Goal: Information Seeking & Learning: Learn about a topic

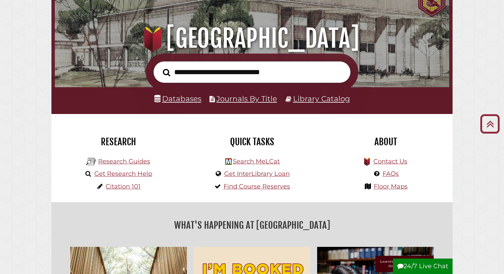
scroll to position [46, 0]
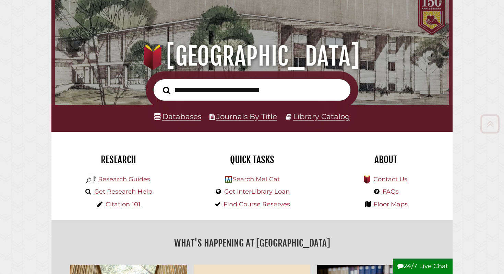
click at [263, 86] on input "text" at bounding box center [252, 90] width 198 height 22
click at [180, 117] on link "Databases" at bounding box center [177, 116] width 47 height 9
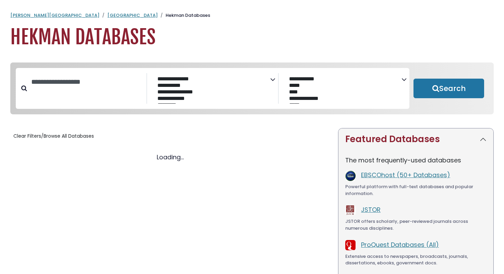
select select "Database Subject Filter"
select select "Database Vendors Filter"
select select "Database Subject Filter"
select select "Database Vendors Filter"
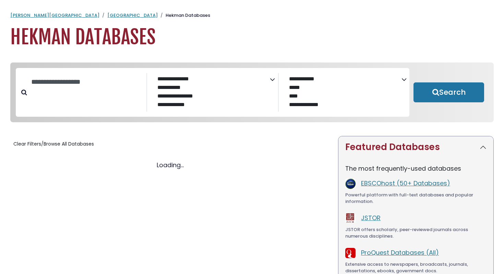
select select "Database Subject Filter"
select select "Database Vendors Filter"
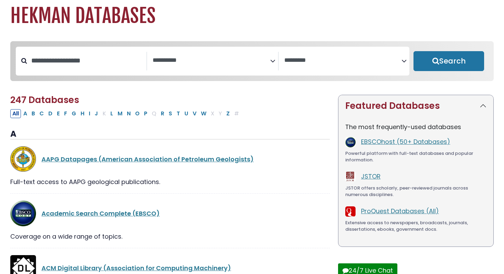
scroll to position [28, 0]
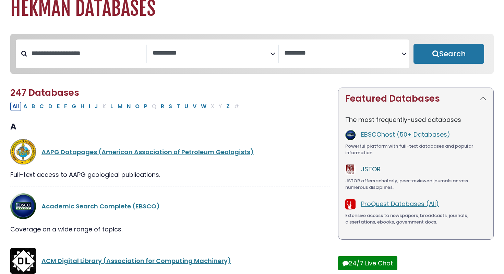
click at [364, 169] on link "JSTOR" at bounding box center [371, 169] width 20 height 9
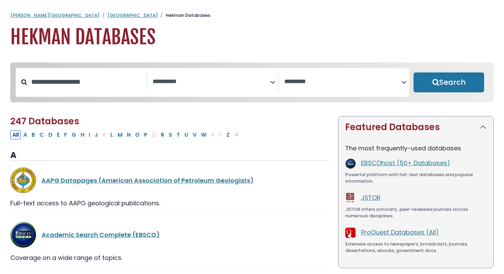
select select "Database Subject Filter"
select select "Database Vendors Filter"
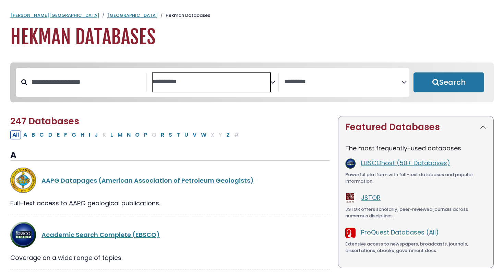
click at [247, 77] on span "Search filters" at bounding box center [211, 80] width 117 height 9
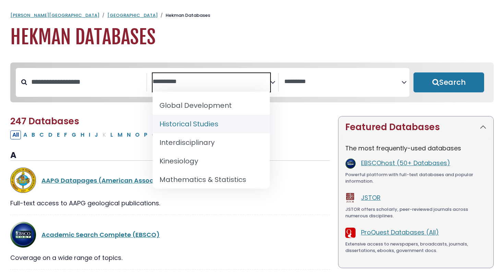
scroll to position [431, 0]
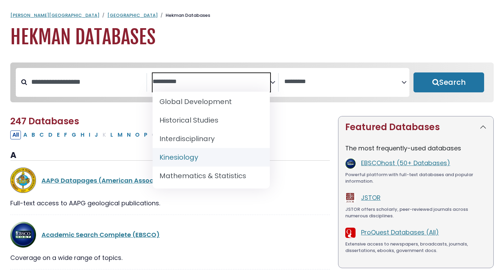
select select "*****"
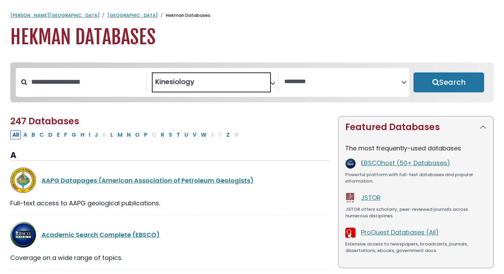
click at [434, 86] on button "Search" at bounding box center [449, 82] width 71 height 20
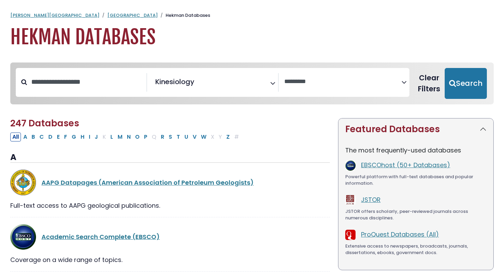
select select "Database Vendors Filter"
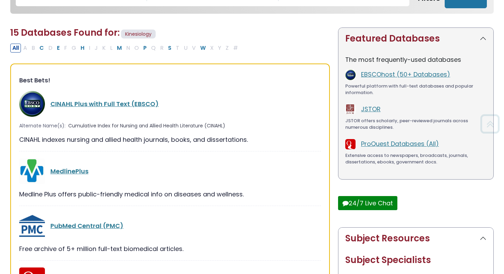
scroll to position [112, 0]
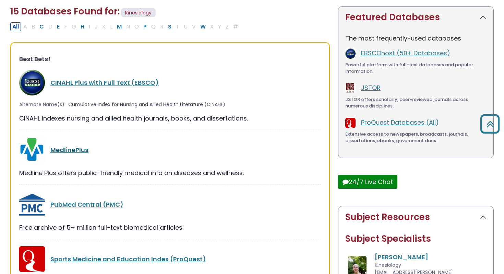
click at [72, 150] on link "MedlinePlus" at bounding box center [69, 149] width 38 height 9
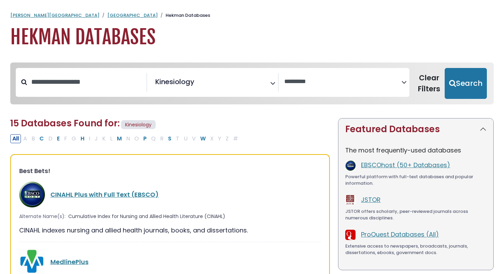
select select "Database Vendors Filter"
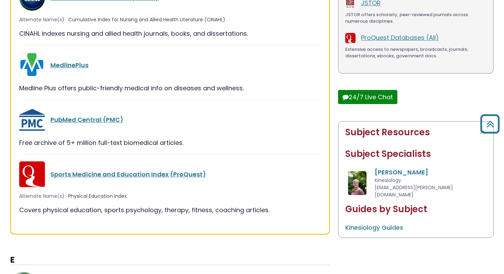
scroll to position [201, 0]
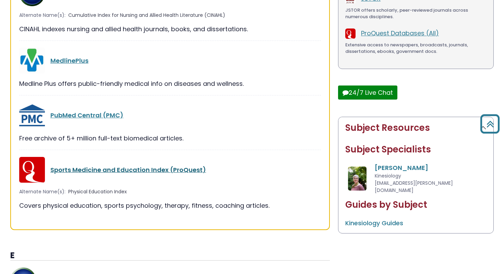
click at [103, 168] on link "Sports Medicine and Education Index (ProQuest)" at bounding box center [128, 169] width 156 height 9
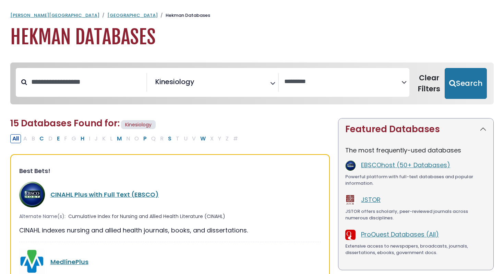
select select "Database Vendors Filter"
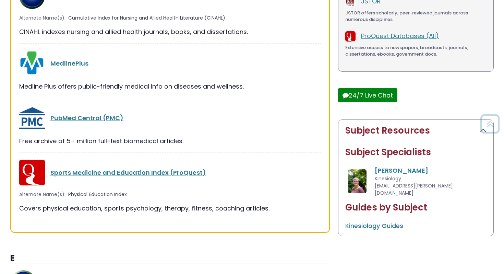
scroll to position [201, 0]
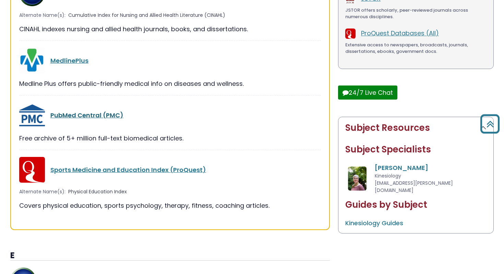
click at [106, 116] on link "PubMed Central (PMC)" at bounding box center [86, 115] width 73 height 9
